Goal: Information Seeking & Learning: Learn about a topic

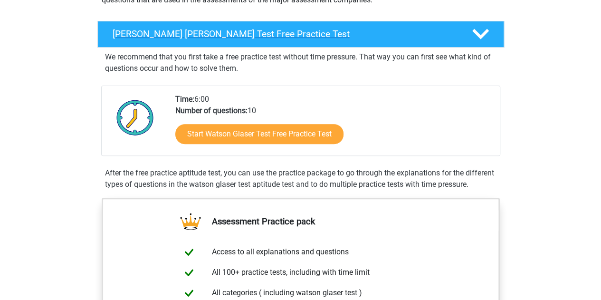
scroll to position [136, 0]
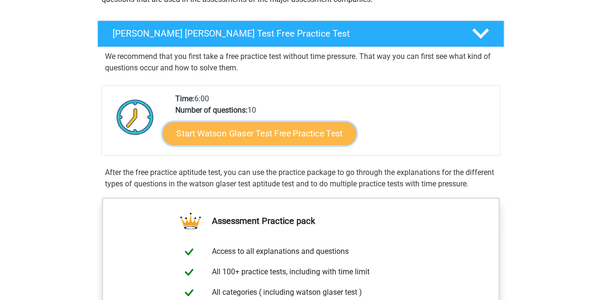
click at [252, 134] on link "Start Watson Glaser Test Free Practice Test" at bounding box center [258, 133] width 193 height 23
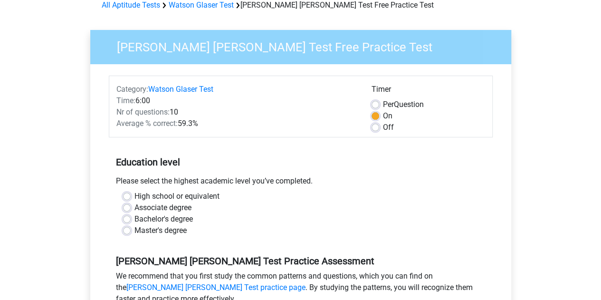
scroll to position [48, 0]
click at [134, 231] on label "Master's degree" at bounding box center [160, 229] width 52 height 11
click at [126, 231] on input "Master's degree" at bounding box center [127, 228] width 8 height 9
radio input "true"
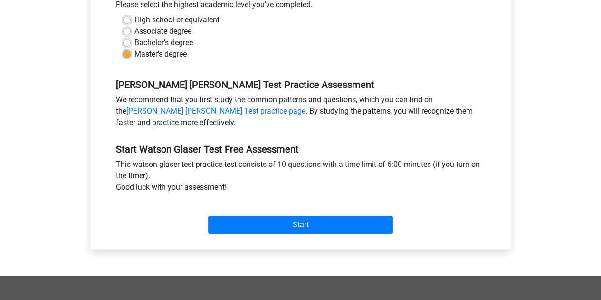
scroll to position [226, 0]
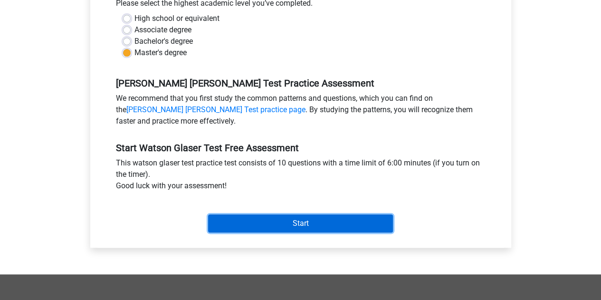
click at [249, 218] on input "Start" at bounding box center [300, 223] width 185 height 18
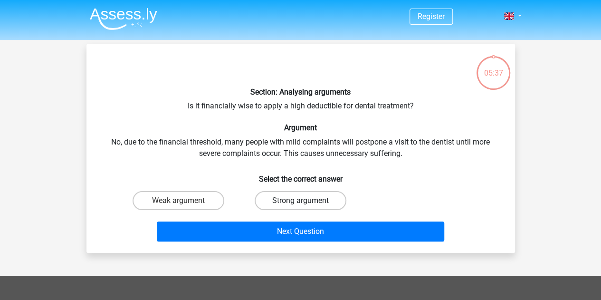
click at [285, 199] on label "Strong argument" at bounding box center [301, 200] width 92 height 19
click at [300, 200] on input "Strong argument" at bounding box center [303, 203] width 6 height 6
radio input "true"
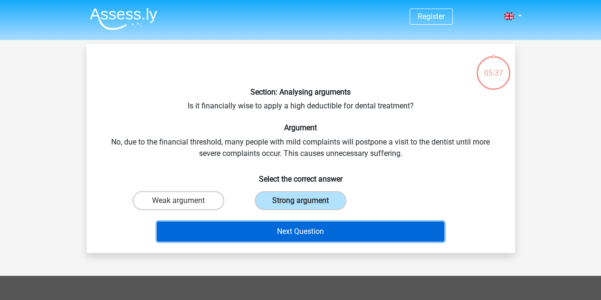
click at [286, 230] on button "Next Question" at bounding box center [300, 231] width 287 height 20
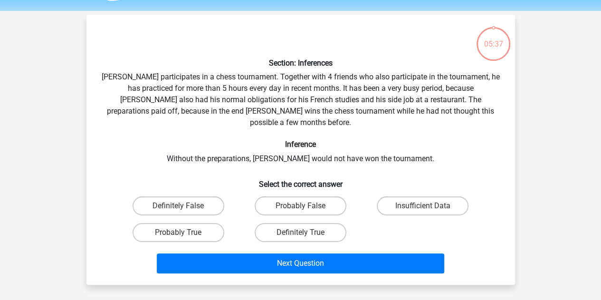
scroll to position [44, 0]
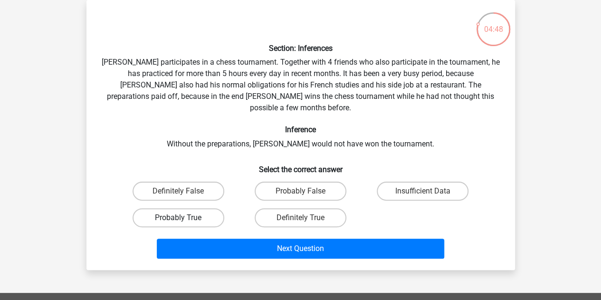
click at [203, 208] on label "Probably True" at bounding box center [179, 217] width 92 height 19
click at [184, 218] on input "Probably True" at bounding box center [181, 221] width 6 height 6
radio input "true"
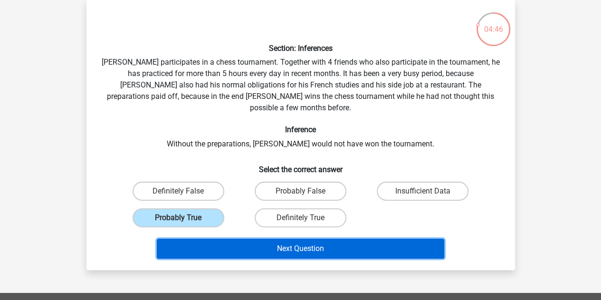
click at [256, 241] on button "Next Question" at bounding box center [300, 248] width 287 height 20
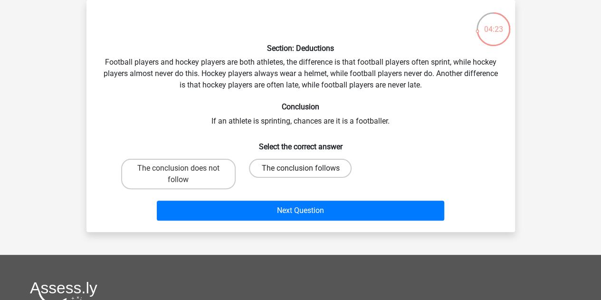
click at [283, 164] on label "The conclusion follows" at bounding box center [300, 168] width 103 height 19
click at [300, 168] on input "The conclusion follows" at bounding box center [303, 171] width 6 height 6
radio input "true"
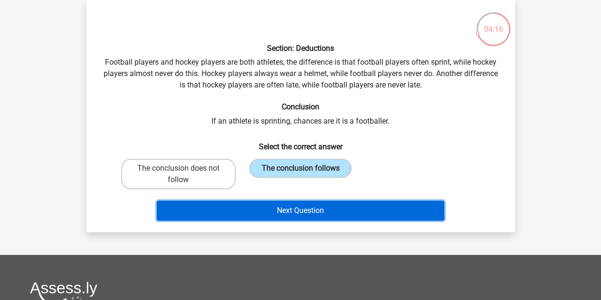
click at [258, 216] on button "Next Question" at bounding box center [300, 210] width 287 height 20
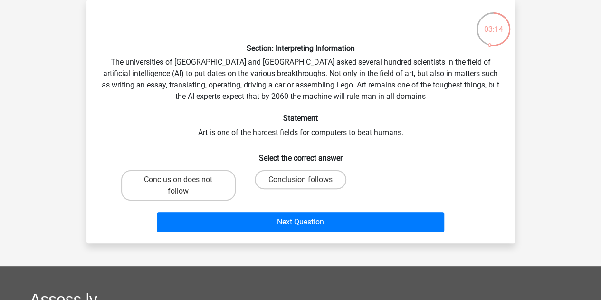
click at [300, 181] on input "Conclusion follows" at bounding box center [303, 183] width 6 height 6
radio input "true"
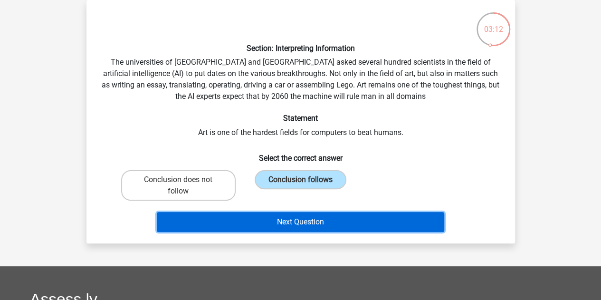
click at [285, 224] on button "Next Question" at bounding box center [300, 222] width 287 height 20
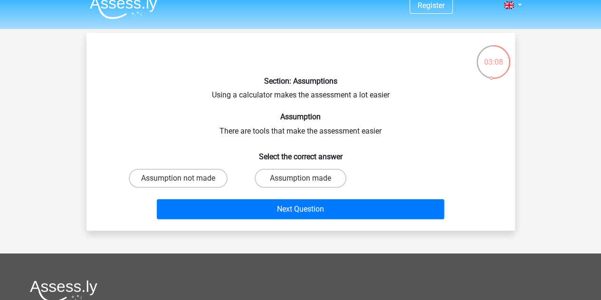
scroll to position [29, 0]
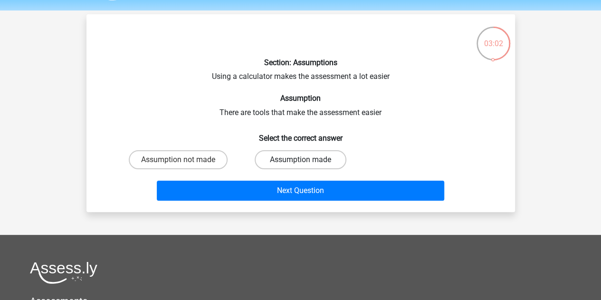
click at [291, 161] on label "Assumption made" at bounding box center [301, 159] width 92 height 19
click at [300, 161] on input "Assumption made" at bounding box center [303, 163] width 6 height 6
radio input "true"
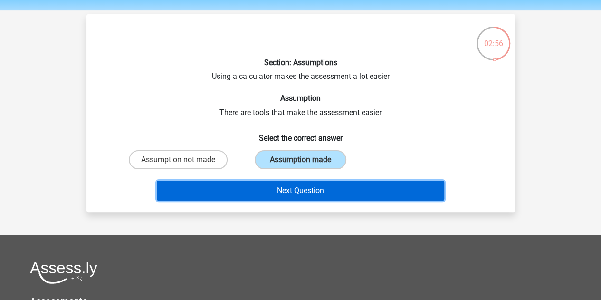
click at [276, 185] on button "Next Question" at bounding box center [300, 190] width 287 height 20
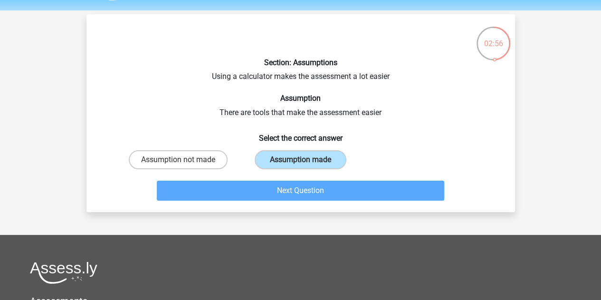
scroll to position [44, 0]
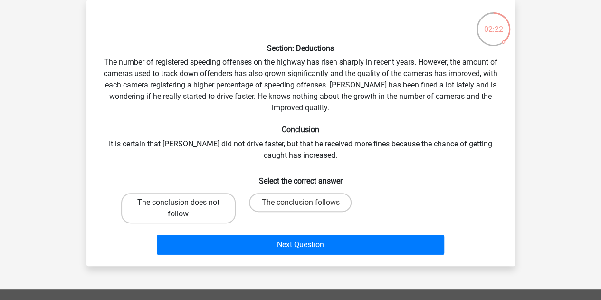
click at [208, 209] on label "The conclusion does not follow" at bounding box center [178, 208] width 114 height 30
click at [184, 209] on input "The conclusion does not follow" at bounding box center [181, 205] width 6 height 6
radio input "true"
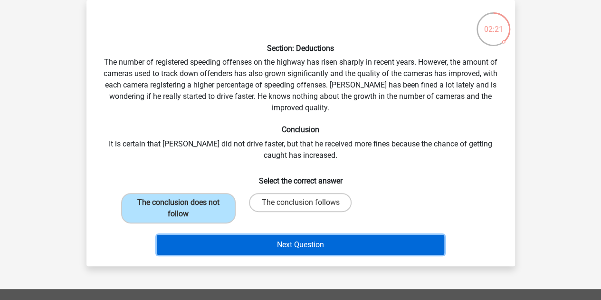
click at [224, 245] on button "Next Question" at bounding box center [300, 245] width 287 height 20
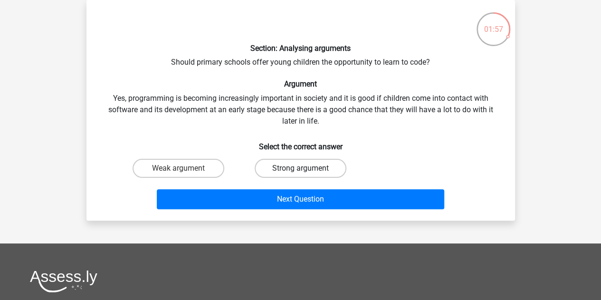
click at [308, 161] on label "Strong argument" at bounding box center [301, 168] width 92 height 19
click at [306, 168] on input "Strong argument" at bounding box center [303, 171] width 6 height 6
radio input "true"
click at [306, 165] on label "Strong argument" at bounding box center [301, 168] width 92 height 19
click at [306, 168] on input "Strong argument" at bounding box center [303, 171] width 6 height 6
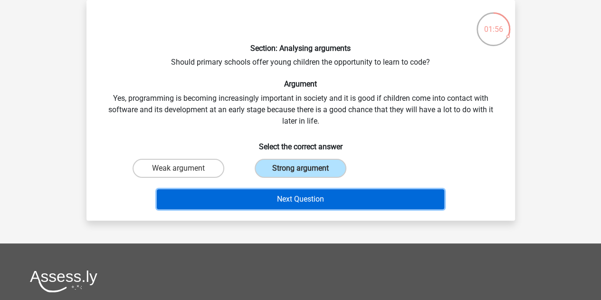
click at [293, 199] on button "Next Question" at bounding box center [300, 199] width 287 height 20
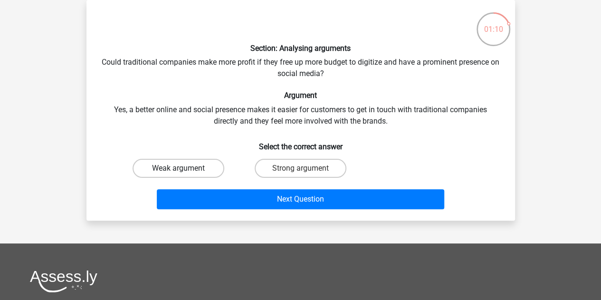
click at [216, 160] on label "Weak argument" at bounding box center [179, 168] width 92 height 19
click at [184, 168] on input "Weak argument" at bounding box center [181, 171] width 6 height 6
radio input "true"
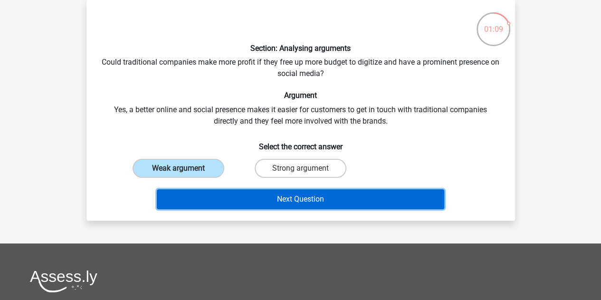
click at [231, 203] on button "Next Question" at bounding box center [300, 199] width 287 height 20
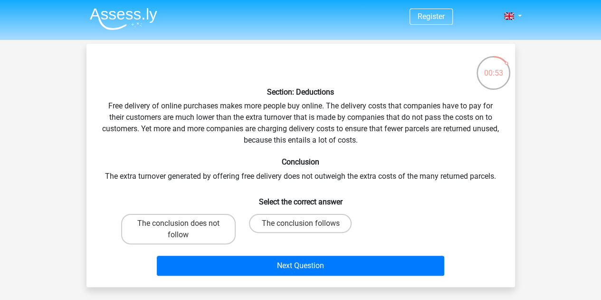
scroll to position [39, 0]
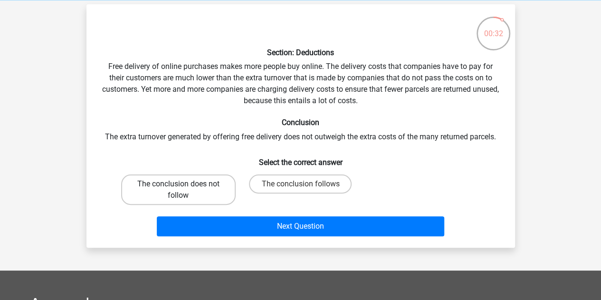
click at [216, 198] on label "The conclusion does not follow" at bounding box center [178, 189] width 114 height 30
click at [184, 190] on input "The conclusion does not follow" at bounding box center [181, 187] width 6 height 6
radio input "true"
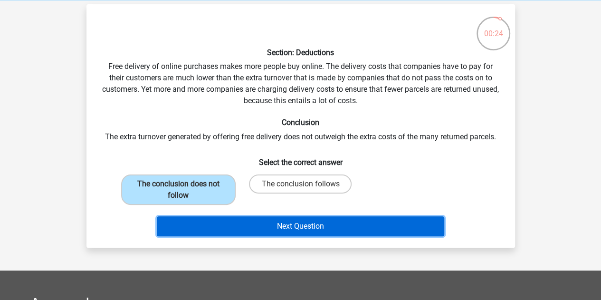
click at [271, 229] on button "Next Question" at bounding box center [300, 226] width 287 height 20
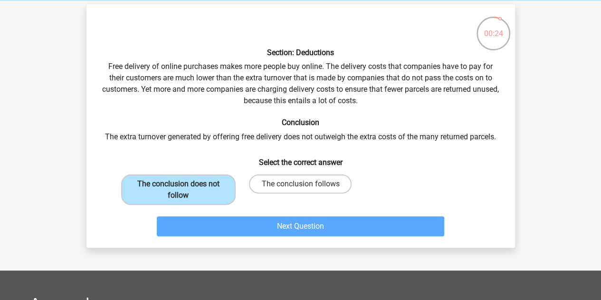
scroll to position [44, 0]
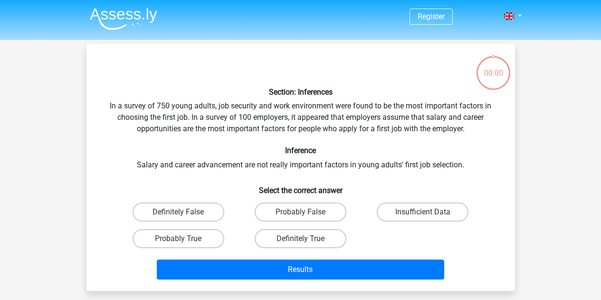
scroll to position [44, 0]
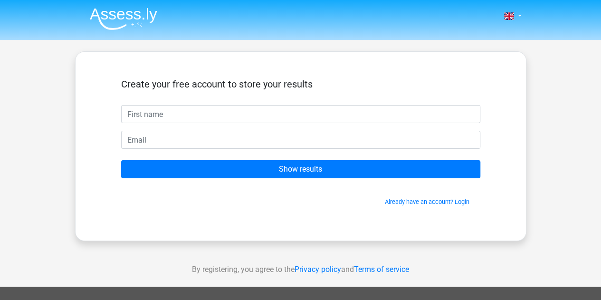
click at [407, 170] on input "Show results" at bounding box center [300, 169] width 359 height 18
click at [309, 231] on div "Create your free account to store your results Show results Already have an acc…" at bounding box center [300, 146] width 451 height 190
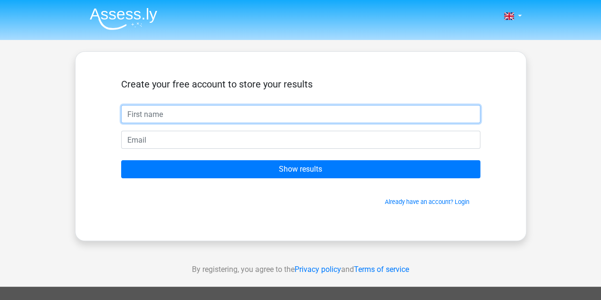
click at [265, 111] on input "text" at bounding box center [300, 114] width 359 height 18
type input "hbjbl"
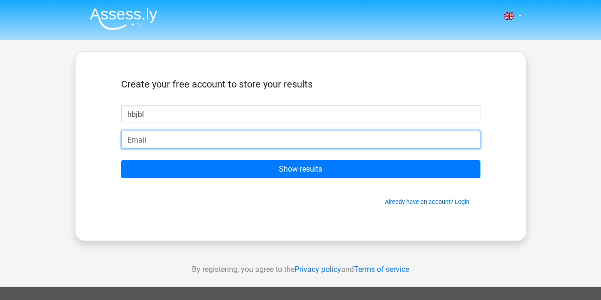
click at [227, 133] on input "email" at bounding box center [300, 140] width 359 height 18
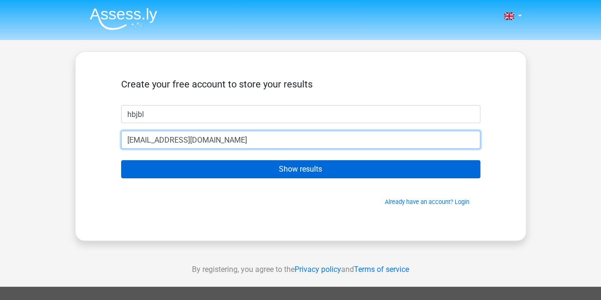
type input "[EMAIL_ADDRESS][DOMAIN_NAME]"
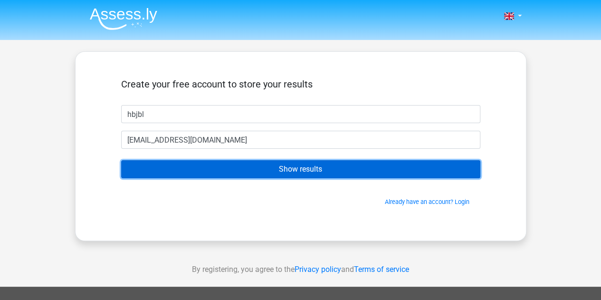
click at [222, 172] on input "Show results" at bounding box center [300, 169] width 359 height 18
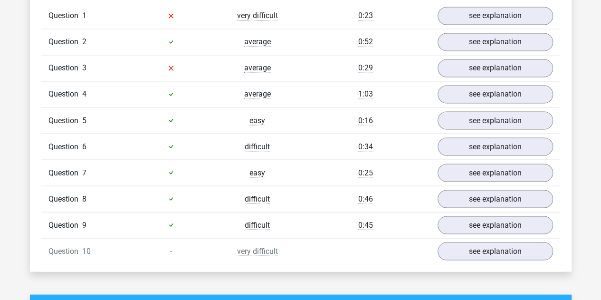
scroll to position [799, 0]
